Goal: Task Accomplishment & Management: Manage account settings

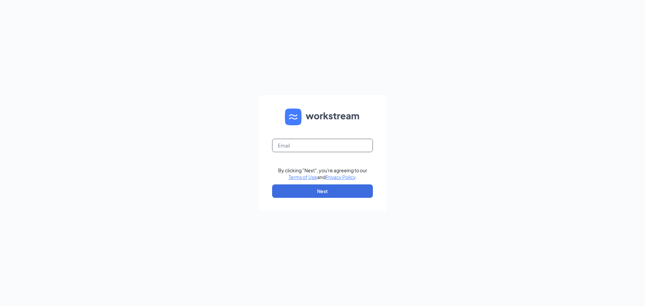
click at [334, 150] on input "text" at bounding box center [322, 145] width 101 height 13
type input "auburngirl2738@yahoo.com"
click at [326, 193] on button "Next" at bounding box center [322, 190] width 101 height 13
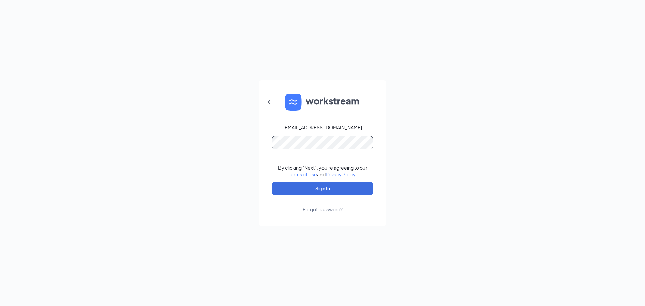
click at [272, 182] on button "Sign In" at bounding box center [322, 188] width 101 height 13
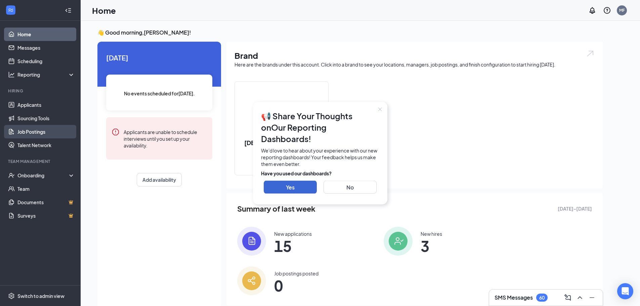
click at [29, 130] on link "Job Postings" at bounding box center [45, 131] width 57 height 13
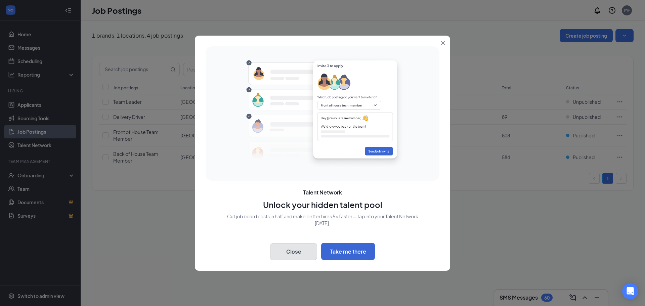
click at [296, 255] on button "Close" at bounding box center [293, 251] width 47 height 17
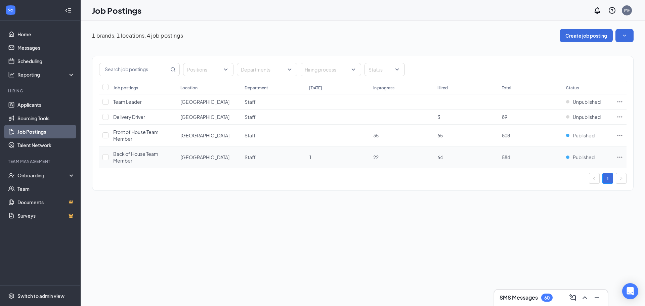
click at [619, 157] on icon "Ellipses" at bounding box center [619, 157] width 7 height 7
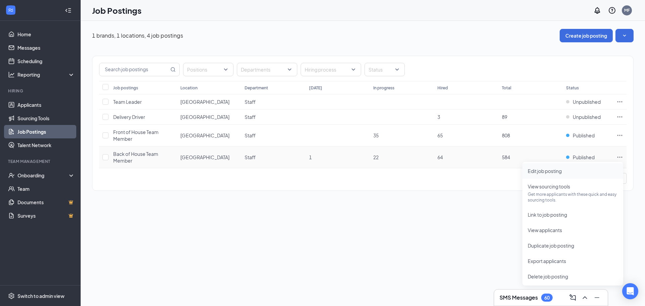
click at [560, 172] on span "Edit job posting" at bounding box center [545, 171] width 34 height 6
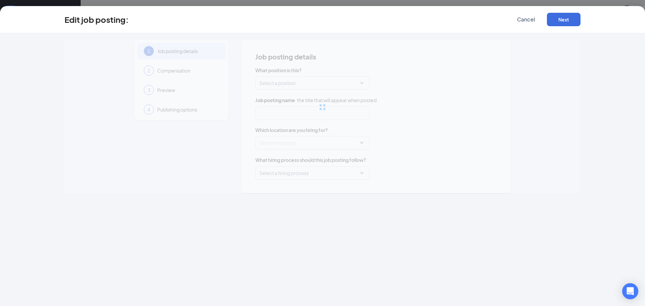
type input "Back of House Team Member"
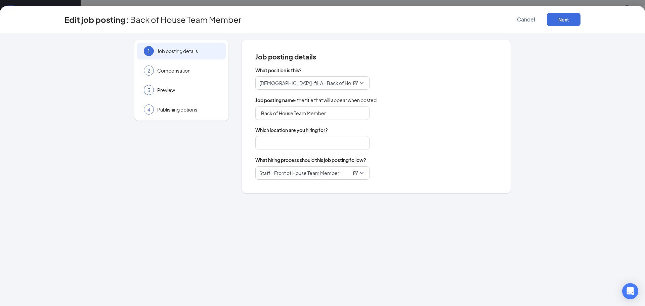
type input "[GEOGRAPHIC_DATA]"
click at [175, 71] on span "Compensation" at bounding box center [188, 70] width 62 height 7
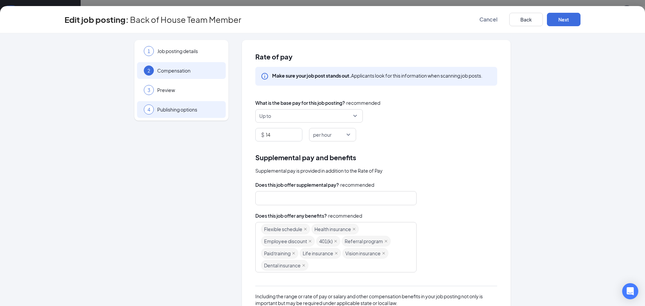
click at [160, 112] on span "Publishing options" at bounding box center [188, 109] width 62 height 7
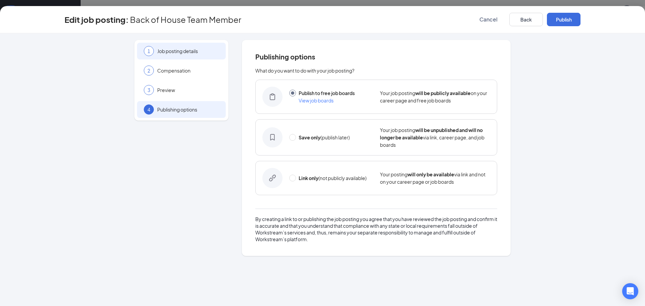
click at [199, 56] on div "1 Job posting details" at bounding box center [181, 51] width 89 height 17
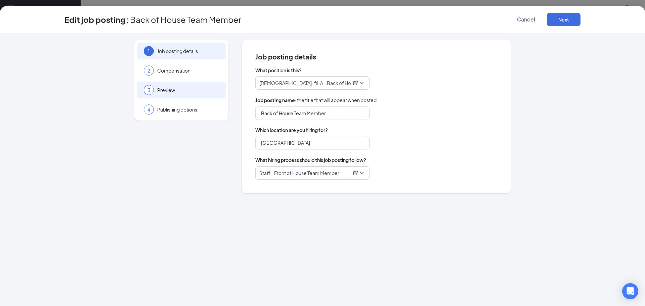
click at [173, 94] on div "3 Preview" at bounding box center [181, 90] width 89 height 17
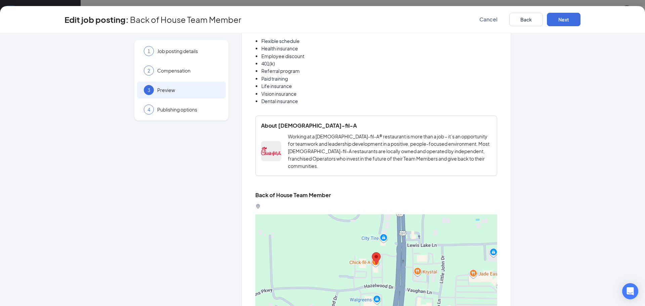
scroll to position [505, 0]
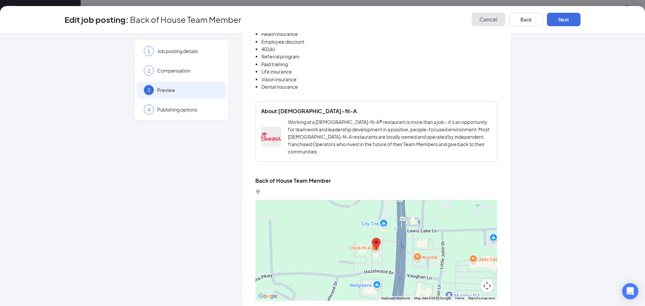
click at [494, 21] on span "Cancel" at bounding box center [488, 19] width 18 height 7
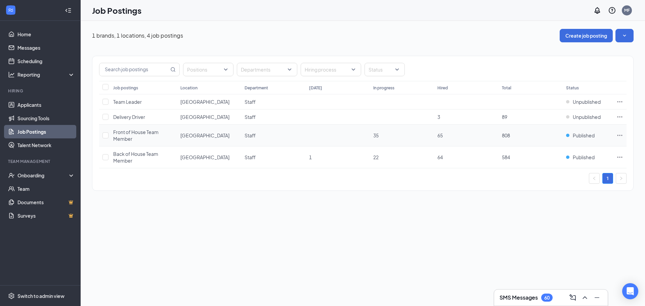
click at [620, 134] on icon "Ellipses" at bounding box center [619, 135] width 7 height 7
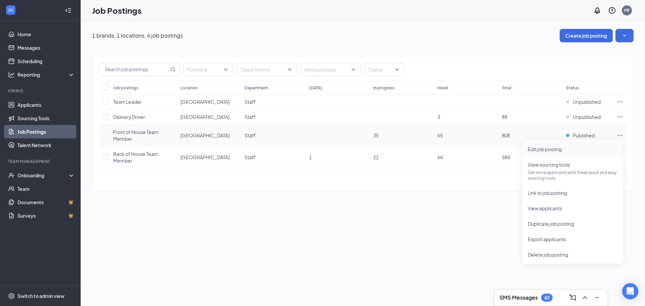
click at [546, 151] on span "Edit job posting" at bounding box center [545, 149] width 34 height 6
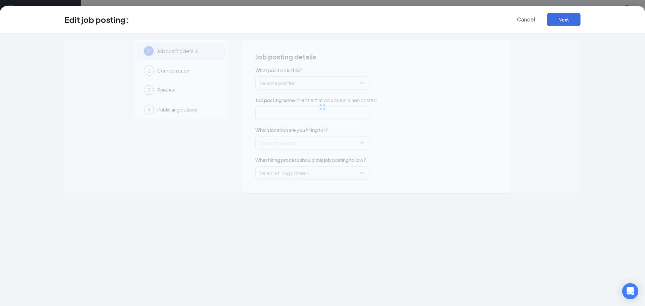
type input "Front of House Team Member"
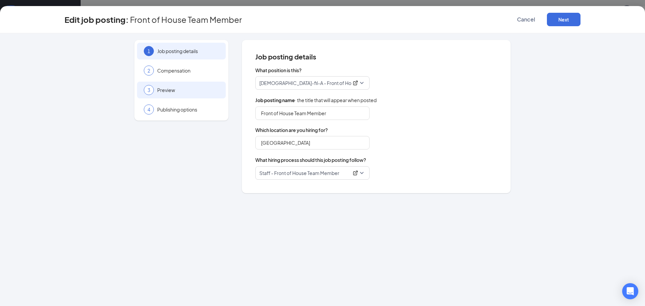
click at [169, 96] on div "3 Preview" at bounding box center [181, 90] width 89 height 17
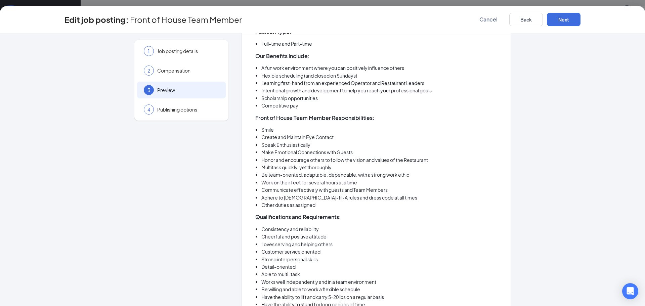
scroll to position [168, 0]
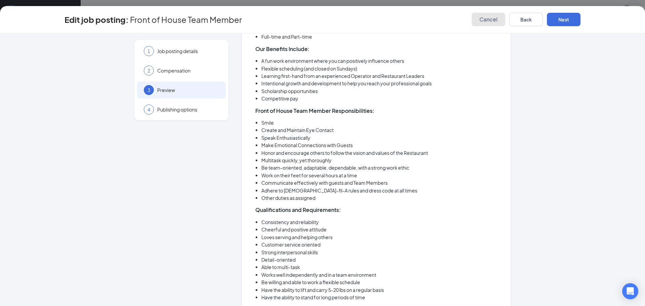
click at [488, 20] on span "Cancel" at bounding box center [488, 19] width 18 height 7
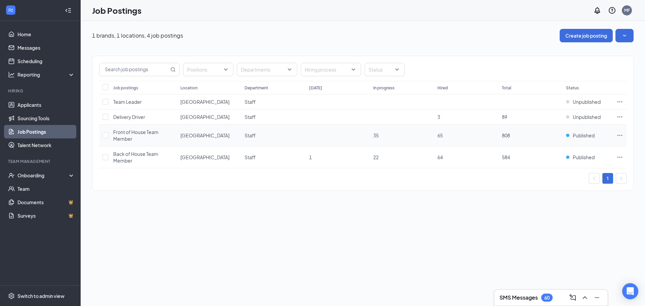
click at [617, 134] on icon "Ellipses" at bounding box center [619, 135] width 7 height 7
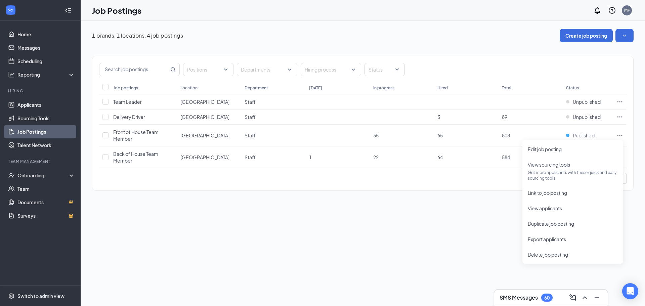
click at [445, 229] on div "1 brands, 1 locations, 4 job postings Create job posting Positions Departments …" at bounding box center [363, 163] width 564 height 285
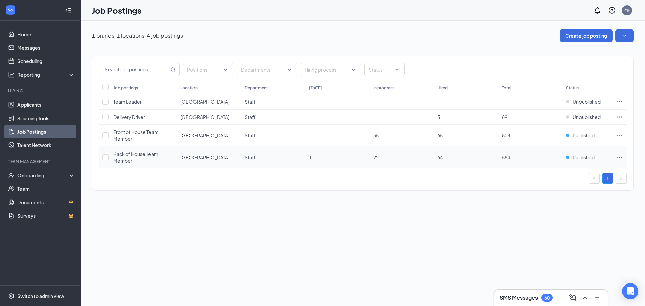
click at [619, 157] on icon "Ellipses" at bounding box center [619, 157] width 7 height 7
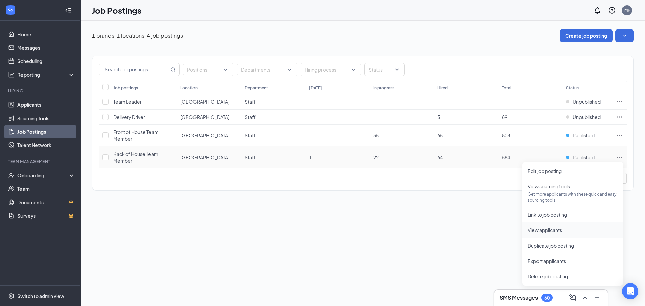
click at [564, 231] on span "View applicants" at bounding box center [573, 229] width 90 height 7
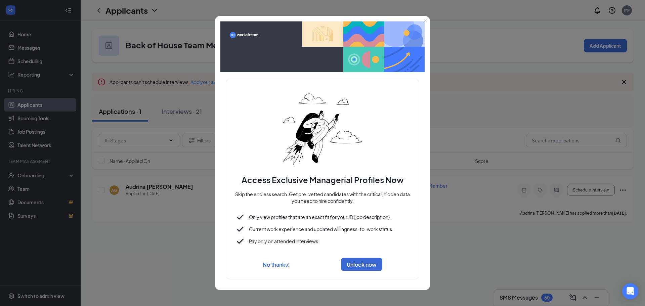
click at [424, 18] on icon "Close" at bounding box center [425, 20] width 4 height 4
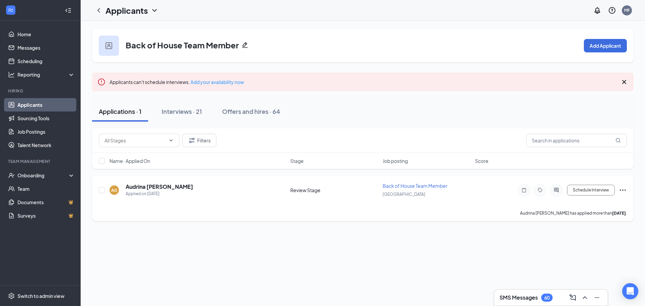
click at [185, 195] on div "AG [PERSON_NAME] Applied on [DATE]" at bounding box center [198, 190] width 177 height 14
click at [620, 188] on icon "Ellipses" at bounding box center [623, 190] width 8 height 8
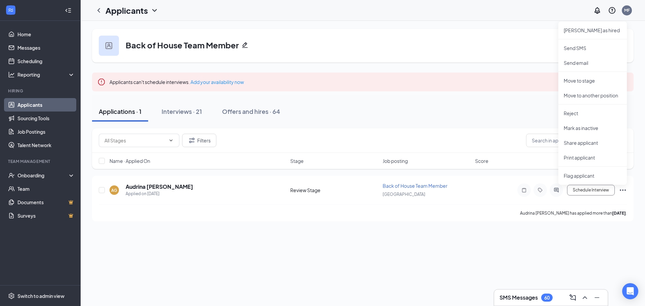
click at [396, 261] on div "Back of House Team Member Add Applicant Applicants can't schedule interviews. A…" at bounding box center [363, 163] width 564 height 285
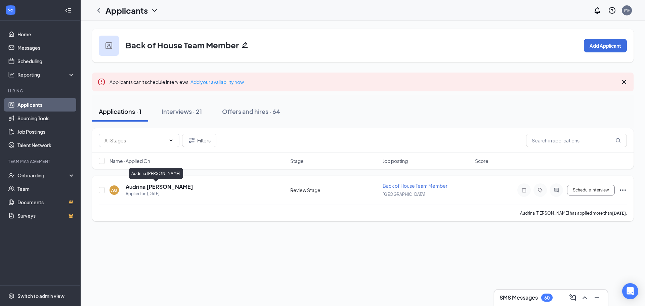
click at [142, 186] on h5 "Audrina [PERSON_NAME]" at bounding box center [160, 186] width 68 height 7
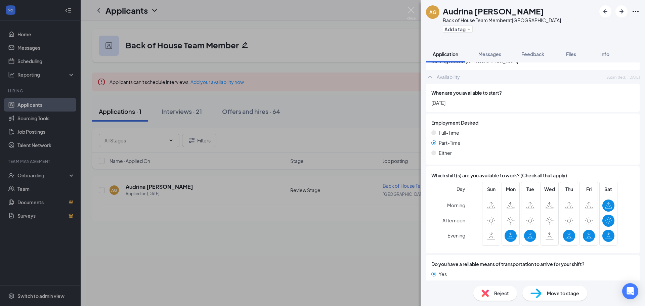
scroll to position [363, 0]
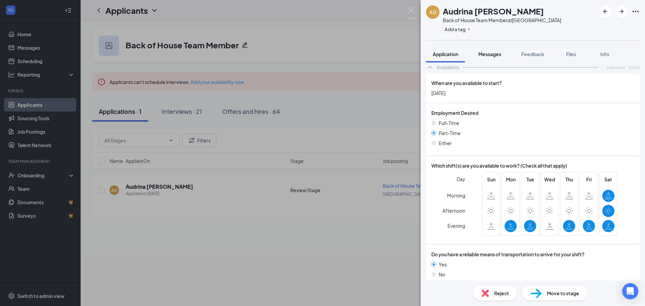
click at [491, 53] on span "Messages" at bounding box center [489, 54] width 23 height 6
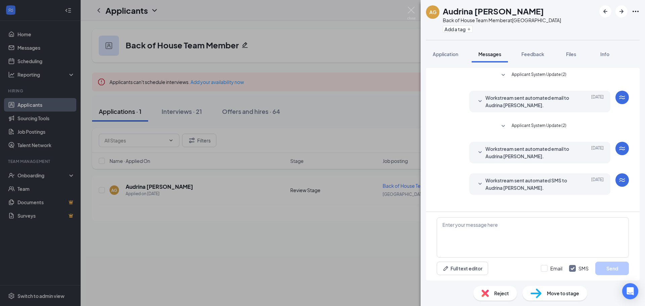
click at [510, 128] on button "Applicant System Update (2)" at bounding box center [532, 126] width 67 height 8
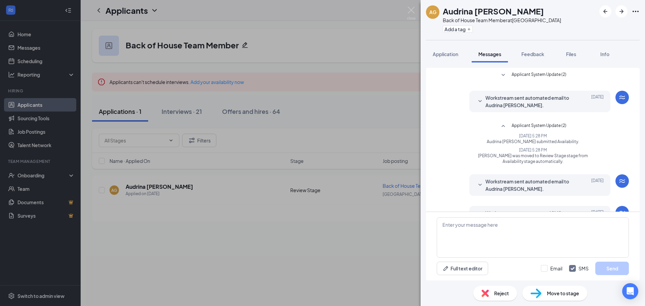
click at [506, 126] on button "Applicant System Update (2)" at bounding box center [532, 126] width 67 height 8
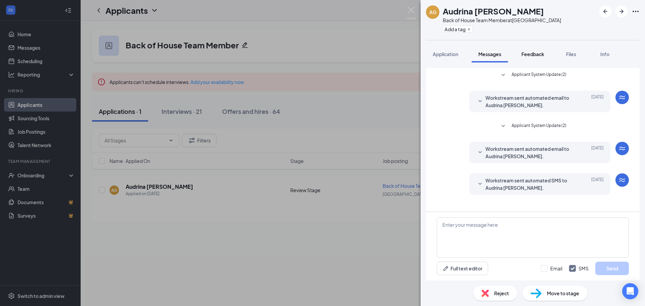
click at [527, 53] on span "Feedback" at bounding box center [532, 54] width 23 height 6
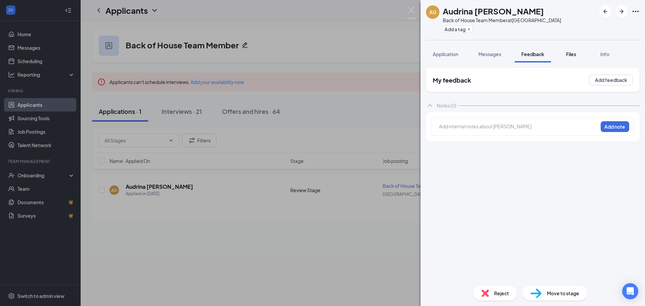
click at [567, 56] on span "Files" at bounding box center [571, 54] width 10 height 6
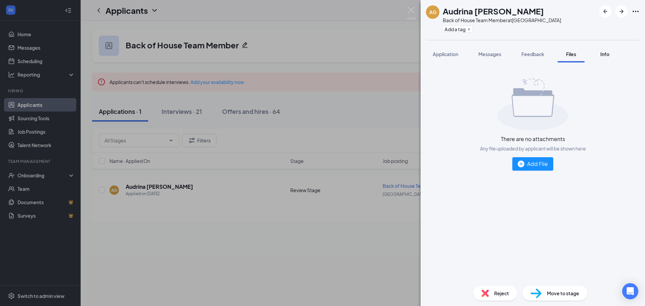
click at [611, 53] on div "Info" at bounding box center [604, 54] width 13 height 7
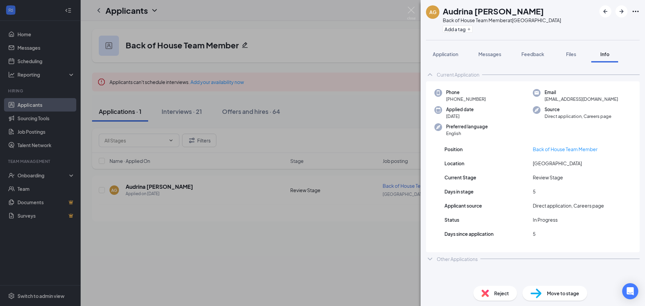
click at [380, 253] on div "AG Audrina [PERSON_NAME] Back of House Team Member at [GEOGRAPHIC_DATA] Add a t…" at bounding box center [322, 153] width 645 height 306
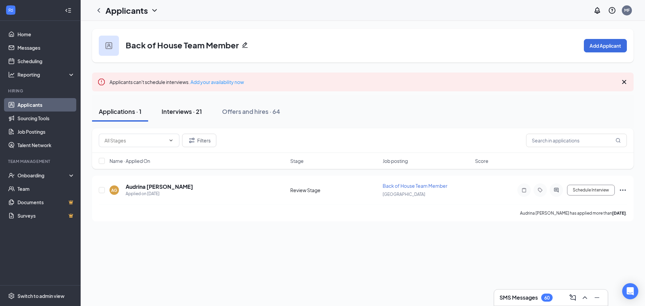
click at [197, 108] on div "Interviews · 21" at bounding box center [182, 111] width 40 height 8
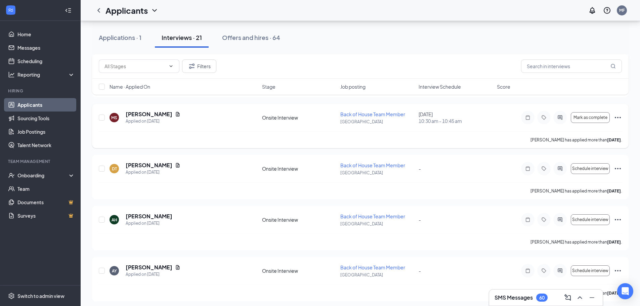
scroll to position [437, 0]
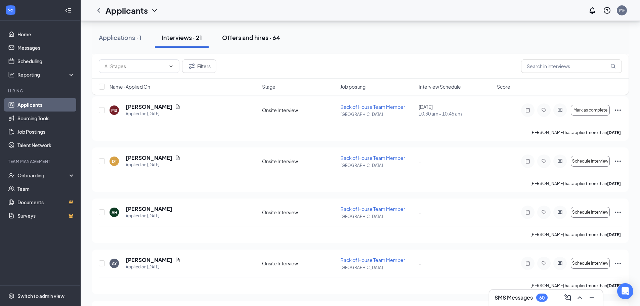
click at [253, 41] on div "Offers and hires · 64" at bounding box center [251, 37] width 58 height 8
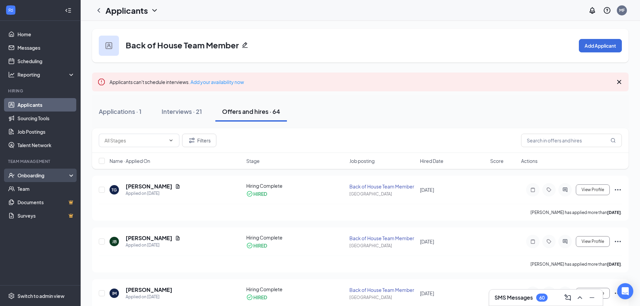
click at [43, 176] on div "Onboarding" at bounding box center [43, 175] width 52 height 7
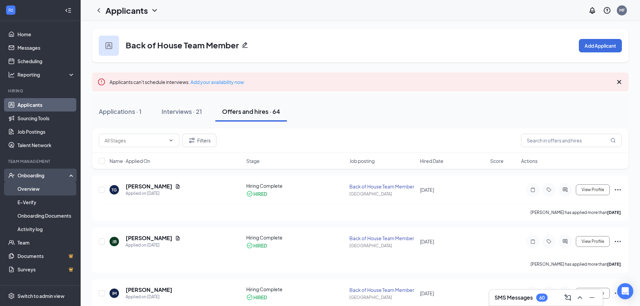
click at [36, 185] on link "Overview" at bounding box center [45, 188] width 57 height 13
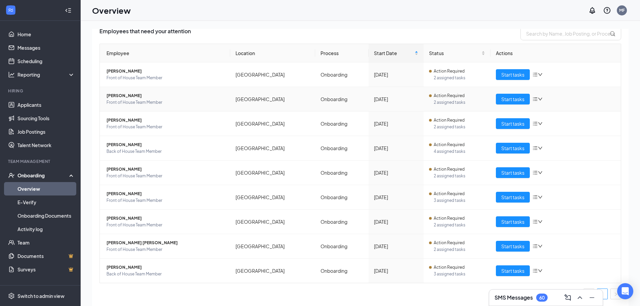
scroll to position [51, 0]
click at [177, 271] on span "Back of House Team Member" at bounding box center [165, 273] width 118 height 7
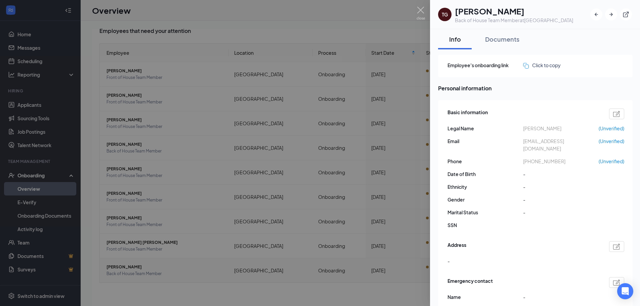
click at [296, 291] on div at bounding box center [320, 153] width 640 height 306
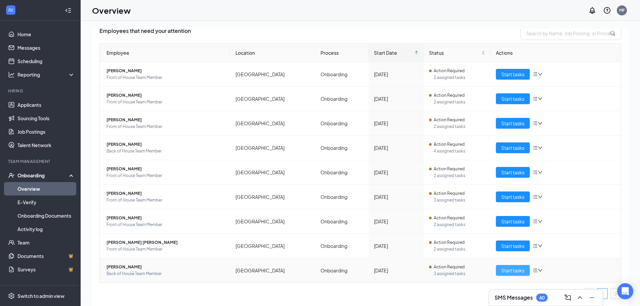
click at [501, 268] on span "Start tasks" at bounding box center [512, 270] width 23 height 7
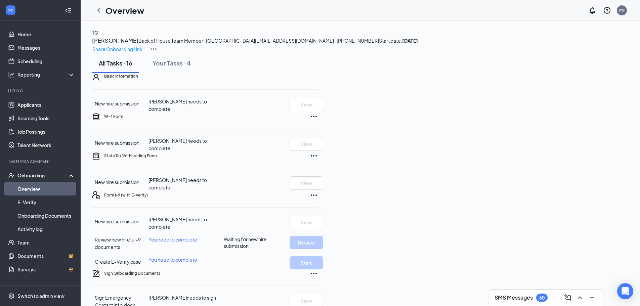
click at [551, 295] on div "SMS Messages 60" at bounding box center [546, 297] width 103 height 11
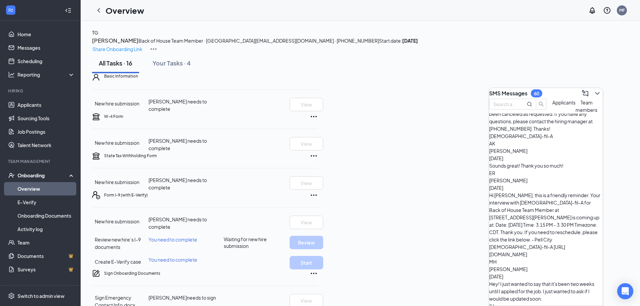
scroll to position [154, 0]
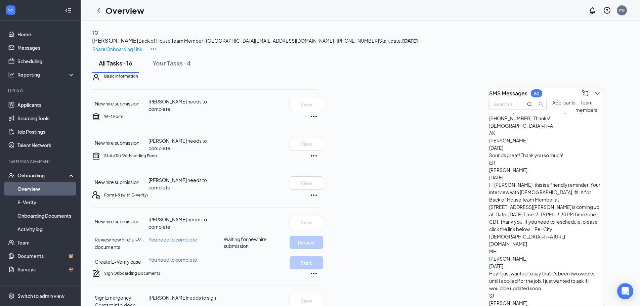
click at [575, 113] on span "Team members" at bounding box center [586, 105] width 22 height 13
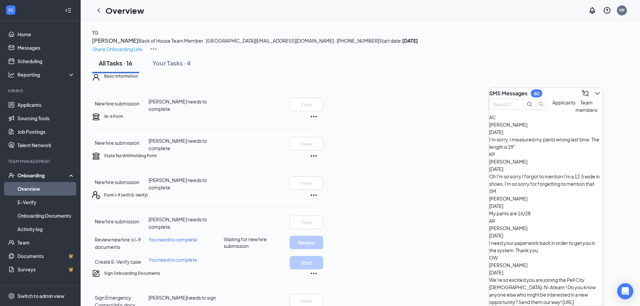
scroll to position [107, 0]
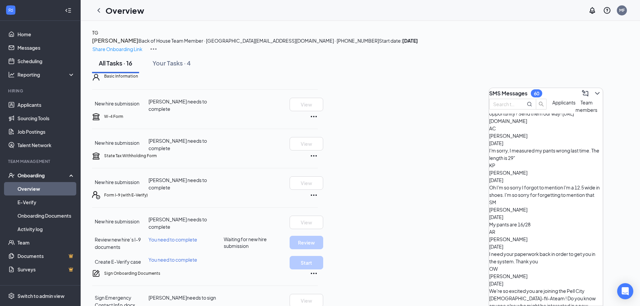
click at [628, 98] on div "TG [PERSON_NAME] Back of House Team Member · Pell City [EMAIL_ADDRESS][DOMAIN_N…" at bounding box center [360, 287] width 537 height 516
click at [593, 90] on icon "ChevronDown" at bounding box center [597, 93] width 8 height 8
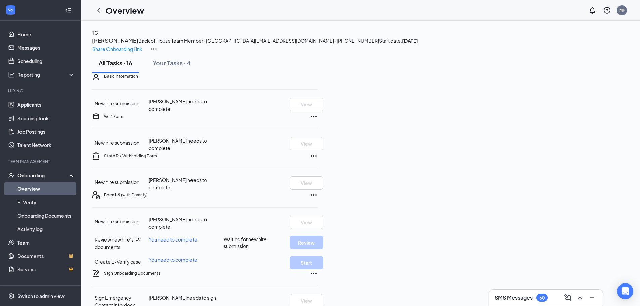
scroll to position [0, 0]
click at [531, 298] on h3 "SMS Messages" at bounding box center [514, 297] width 38 height 7
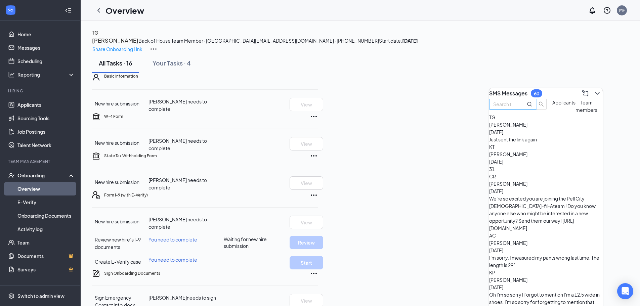
click at [517, 108] on input "text" at bounding box center [505, 103] width 24 height 7
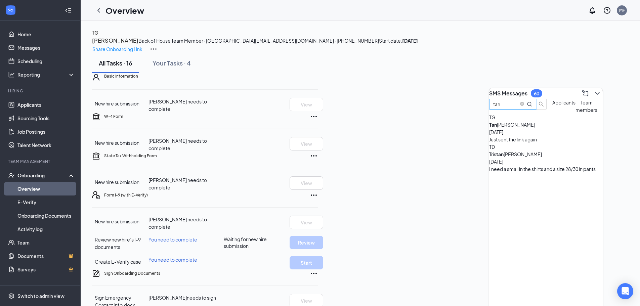
type input "tan"
click at [534, 143] on div "Just sent the link again" at bounding box center [546, 139] width 114 height 7
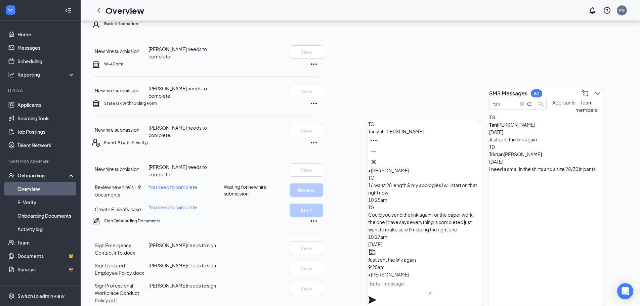
scroll to position [67, 0]
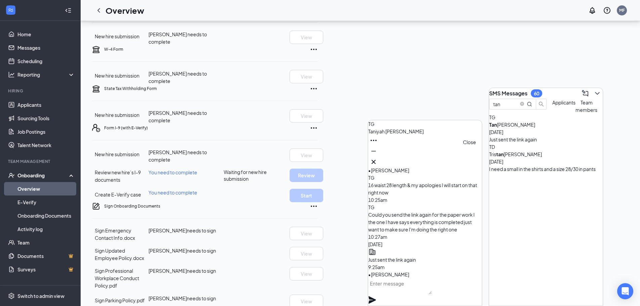
click at [378, 160] on icon "Cross" at bounding box center [374, 162] width 8 height 8
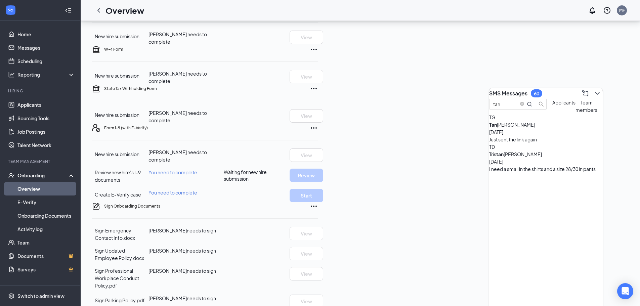
click at [593, 93] on icon "ChevronDown" at bounding box center [597, 93] width 8 height 8
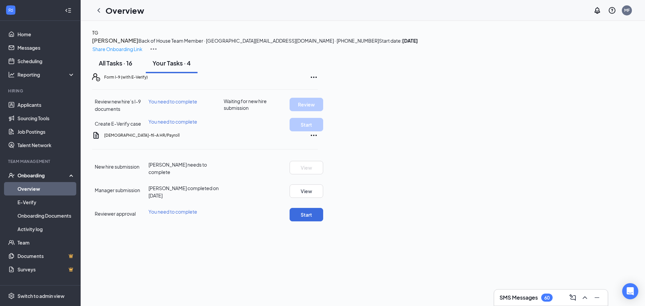
click at [131, 67] on div "All Tasks · 16" at bounding box center [116, 63] width 34 height 8
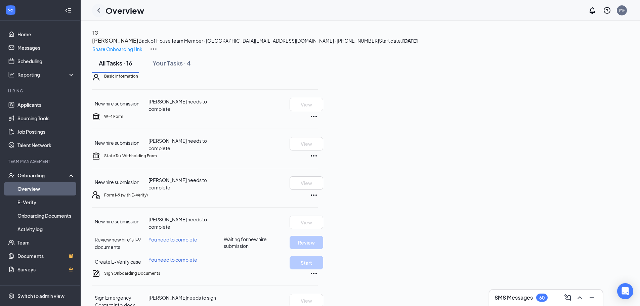
click at [103, 13] on div at bounding box center [98, 10] width 13 height 13
click at [29, 130] on link "Job Postings" at bounding box center [45, 131] width 57 height 13
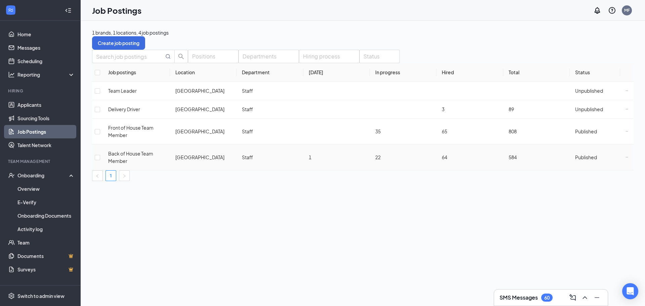
click at [626, 158] on icon "Ellipses" at bounding box center [627, 157] width 3 height 3
click at [343, 226] on div "1 brands, 1 locations, 4 job postings Create job posting Positions Departments …" at bounding box center [363, 163] width 564 height 285
click at [145, 37] on button "Create job posting" at bounding box center [118, 42] width 53 height 13
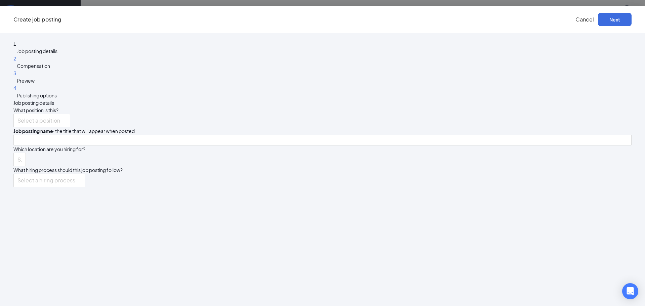
click at [575, 18] on span "Cancel" at bounding box center [584, 19] width 18 height 7
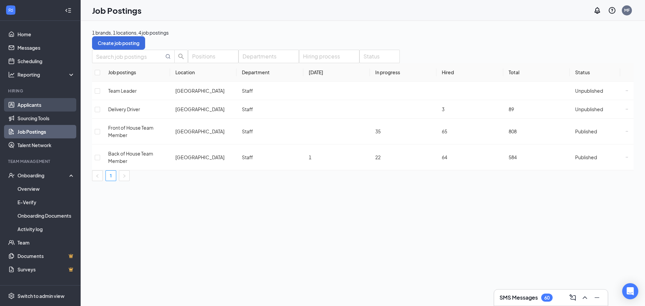
click at [37, 106] on link "Applicants" at bounding box center [45, 104] width 57 height 13
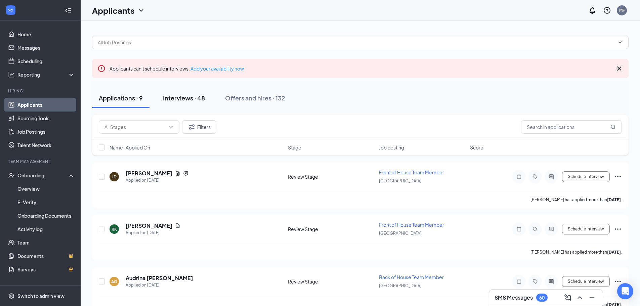
click at [178, 98] on div "Interviews · 48" at bounding box center [184, 98] width 42 height 8
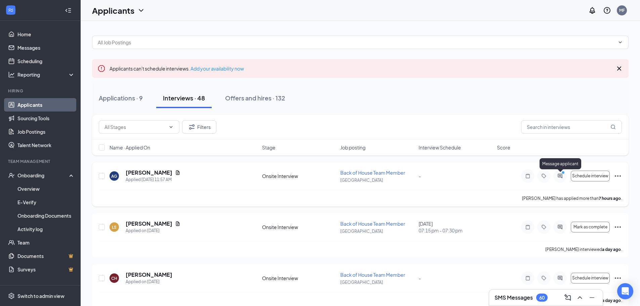
click at [562, 174] on circle "PrimaryDot" at bounding box center [562, 172] width 3 height 3
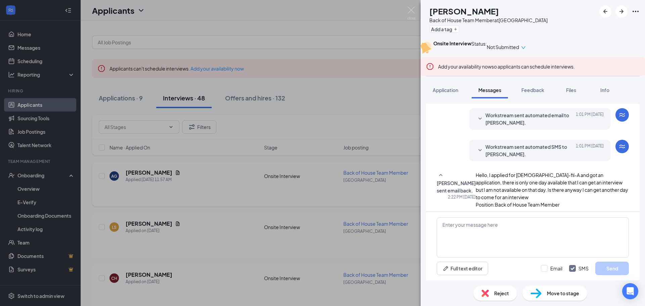
scroll to position [223, 0]
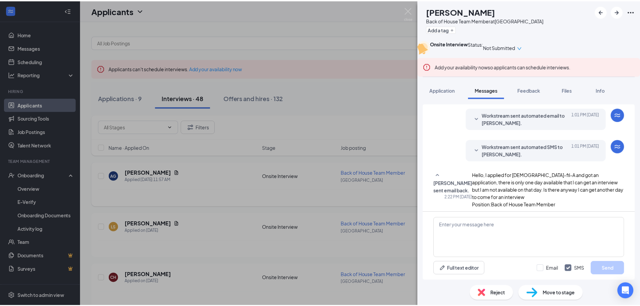
scroll to position [189, 0]
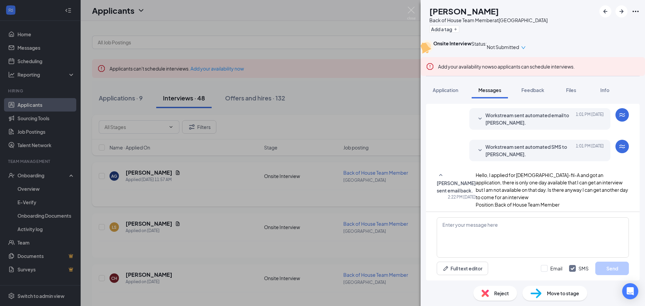
click at [326, 36] on div "AG [PERSON_NAME] Back of House Team Member at [GEOGRAPHIC_DATA] Add a tag Onsit…" at bounding box center [322, 153] width 645 height 306
